Goal: Navigation & Orientation: Understand site structure

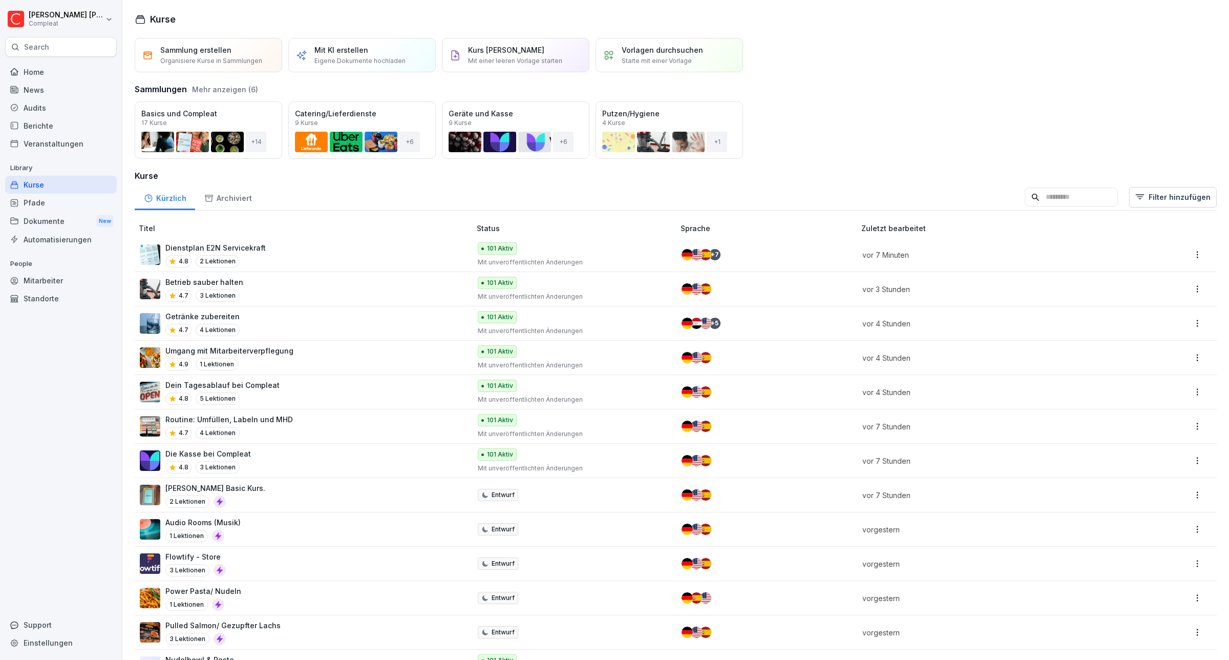
click at [42, 89] on div "News" at bounding box center [61, 90] width 112 height 18
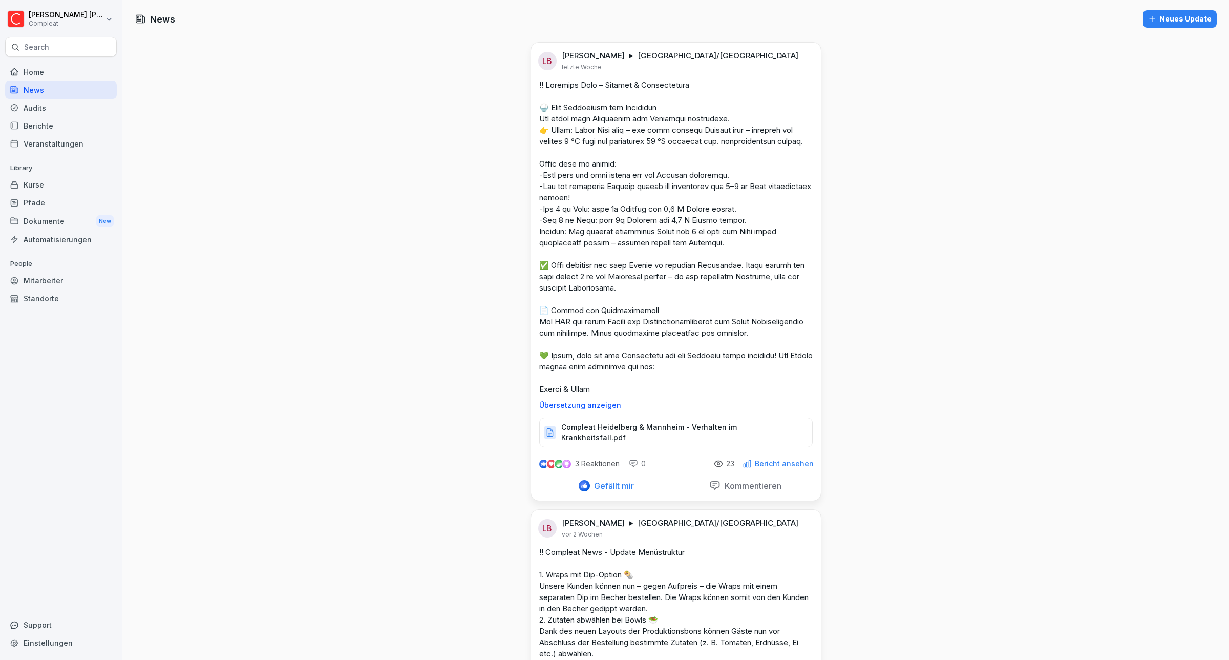
click at [775, 467] on p "Bericht ansehen" at bounding box center [784, 463] width 59 height 8
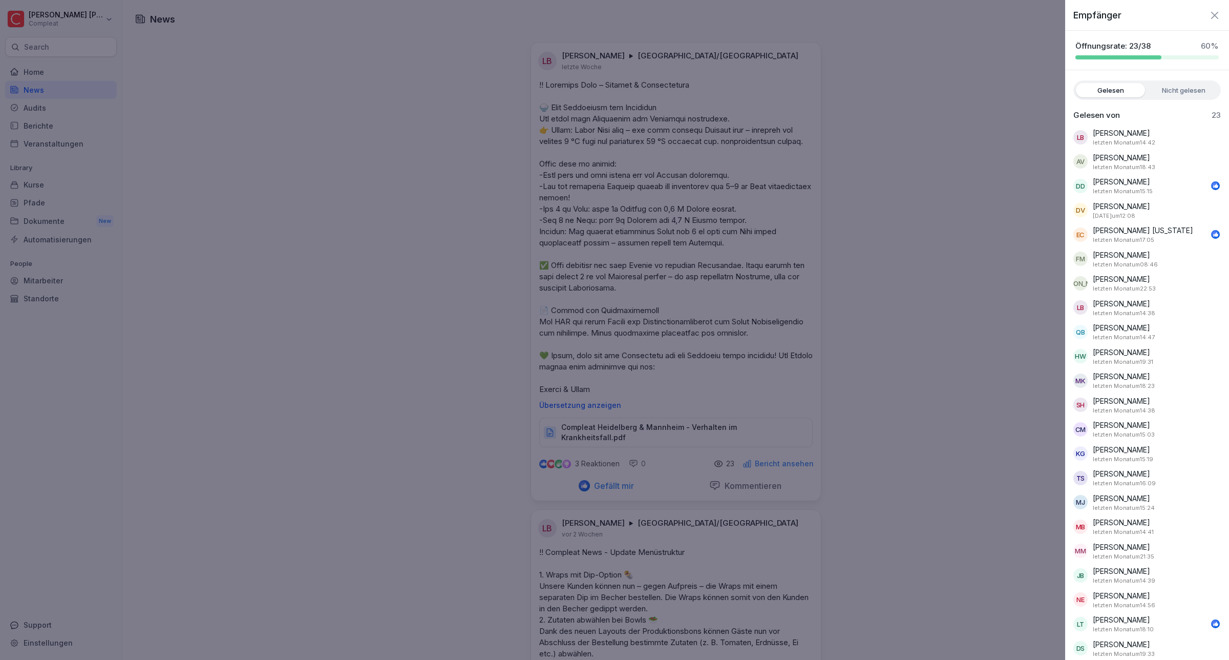
click at [1179, 88] on label "Nicht gelesen" at bounding box center [1183, 90] width 69 height 14
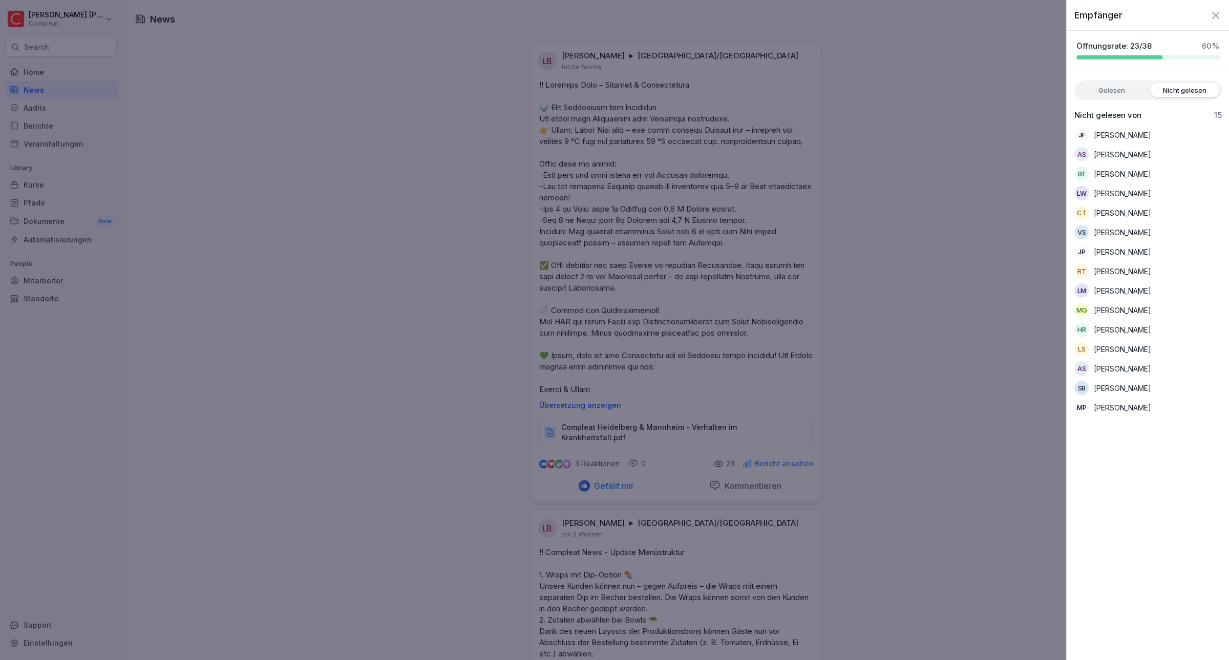
click at [652, 161] on div at bounding box center [614, 330] width 1229 height 660
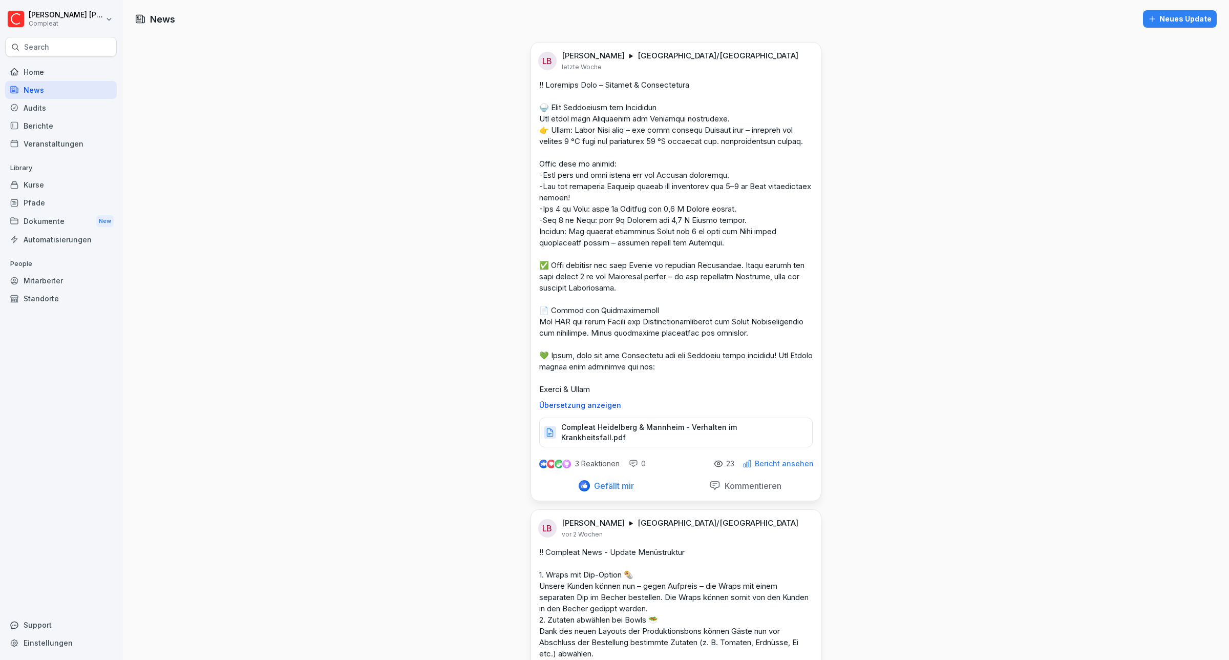
click at [26, 298] on div "Standorte" at bounding box center [61, 298] width 112 height 18
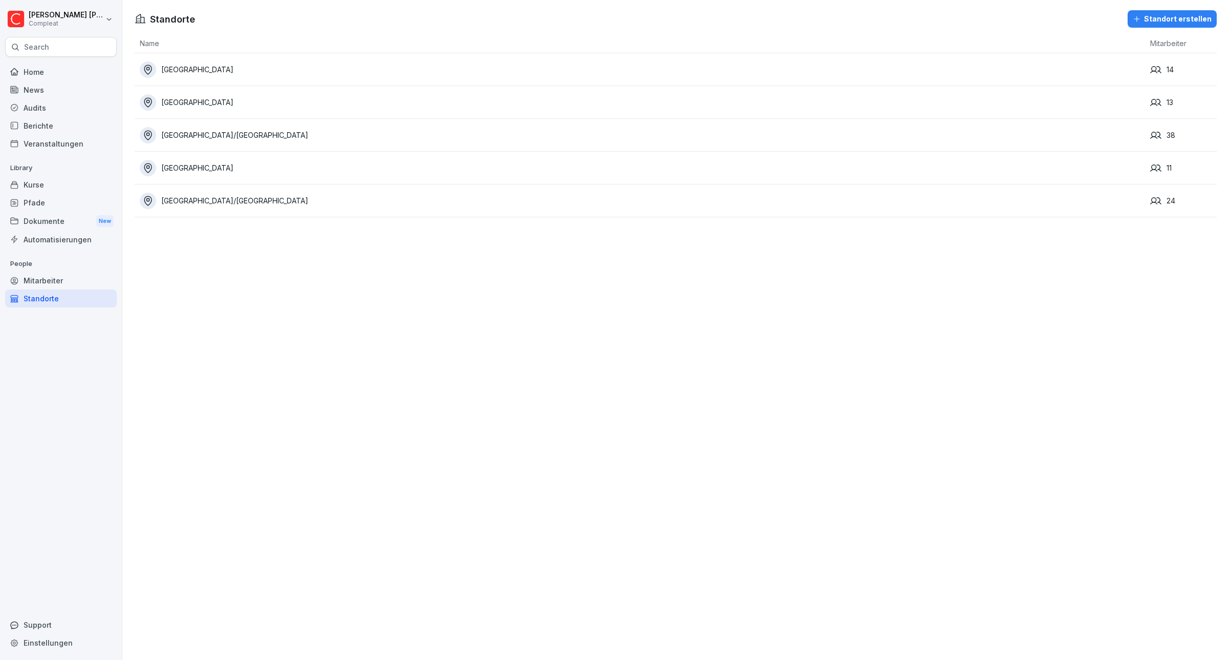
click at [51, 281] on div "Mitarbeiter" at bounding box center [61, 280] width 112 height 18
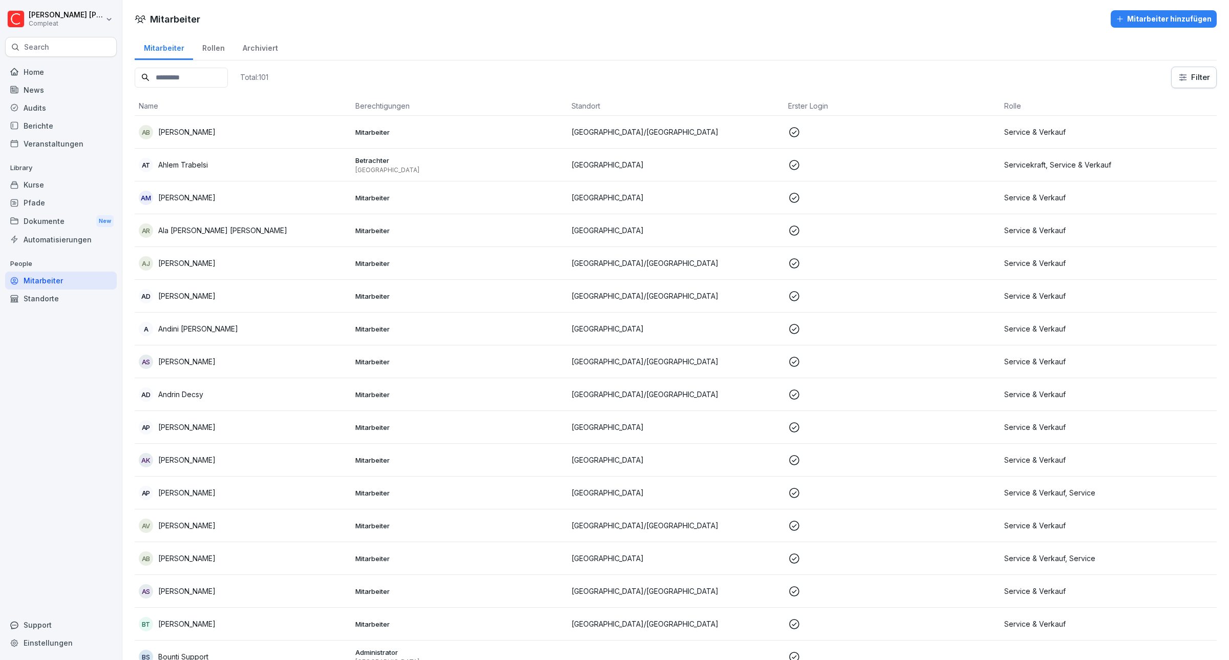
click at [207, 44] on div "Rollen" at bounding box center [213, 47] width 40 height 26
